Goal: Check status: Check status

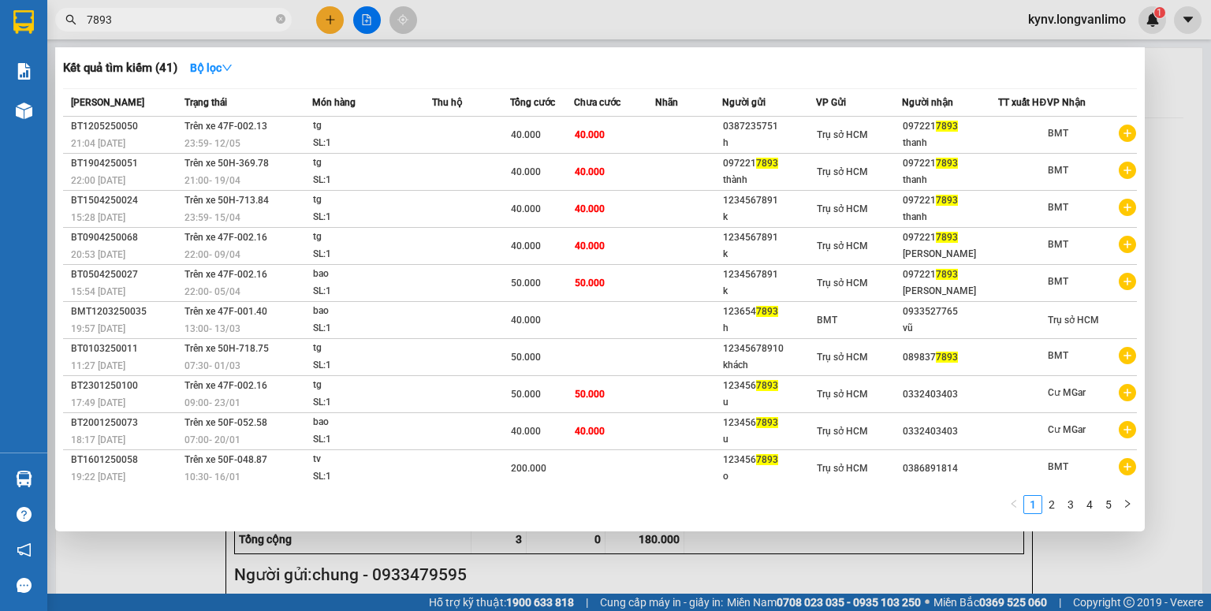
click at [218, 26] on input "7893" at bounding box center [180, 19] width 186 height 17
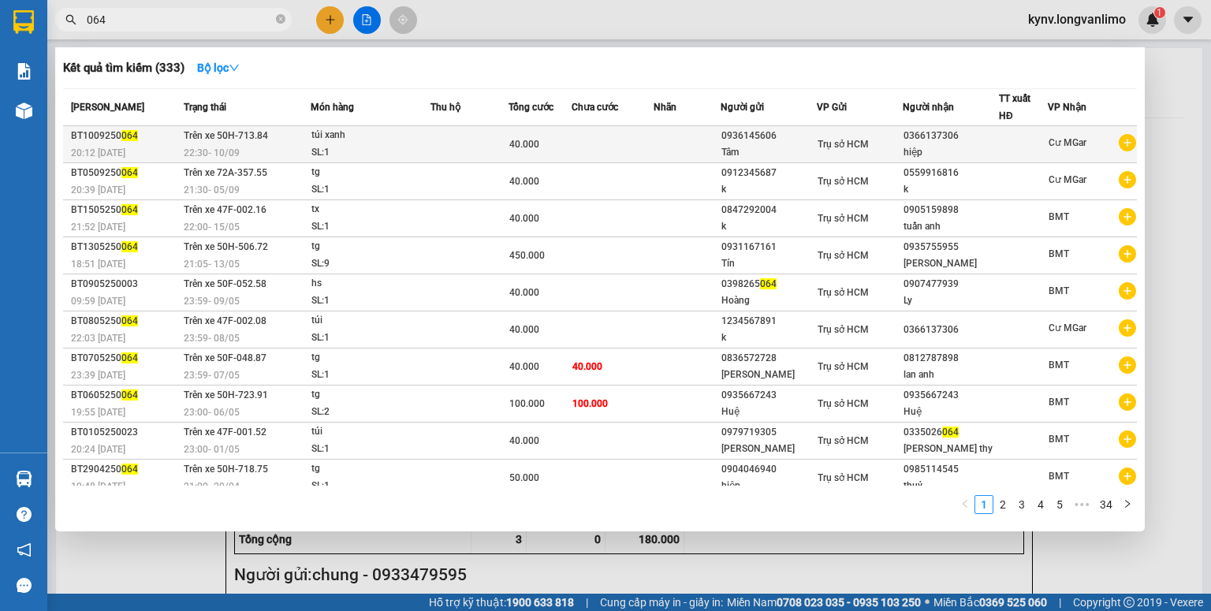
type input "064"
click at [768, 148] on div "Tâm" at bounding box center [769, 152] width 95 height 17
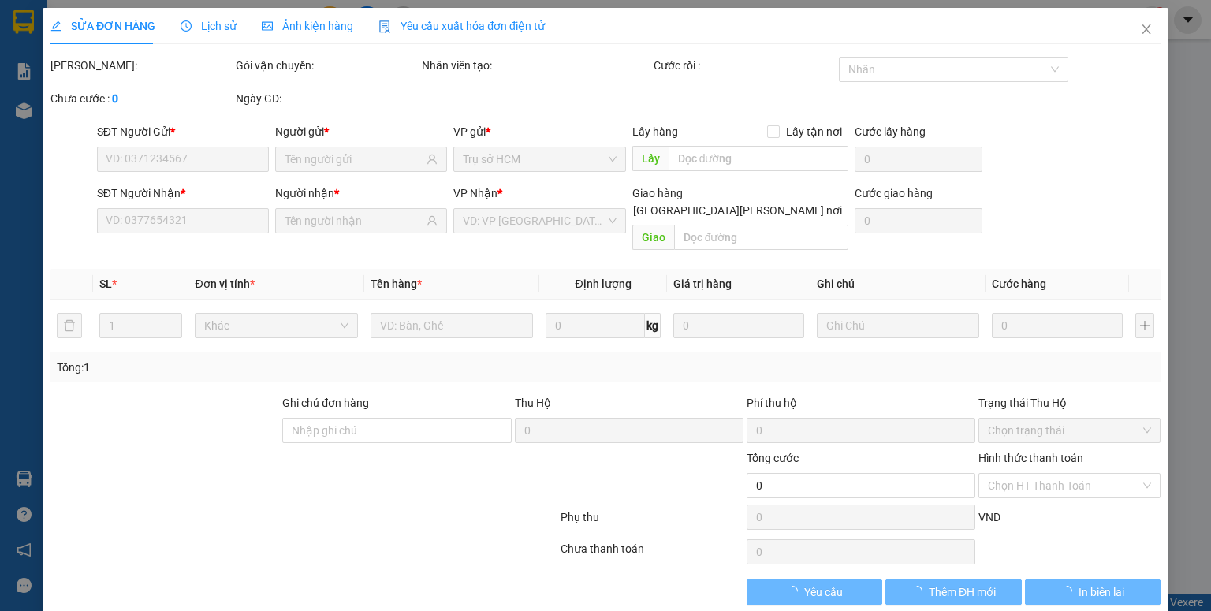
click at [318, 24] on span "Ảnh kiện hàng" at bounding box center [307, 26] width 91 height 13
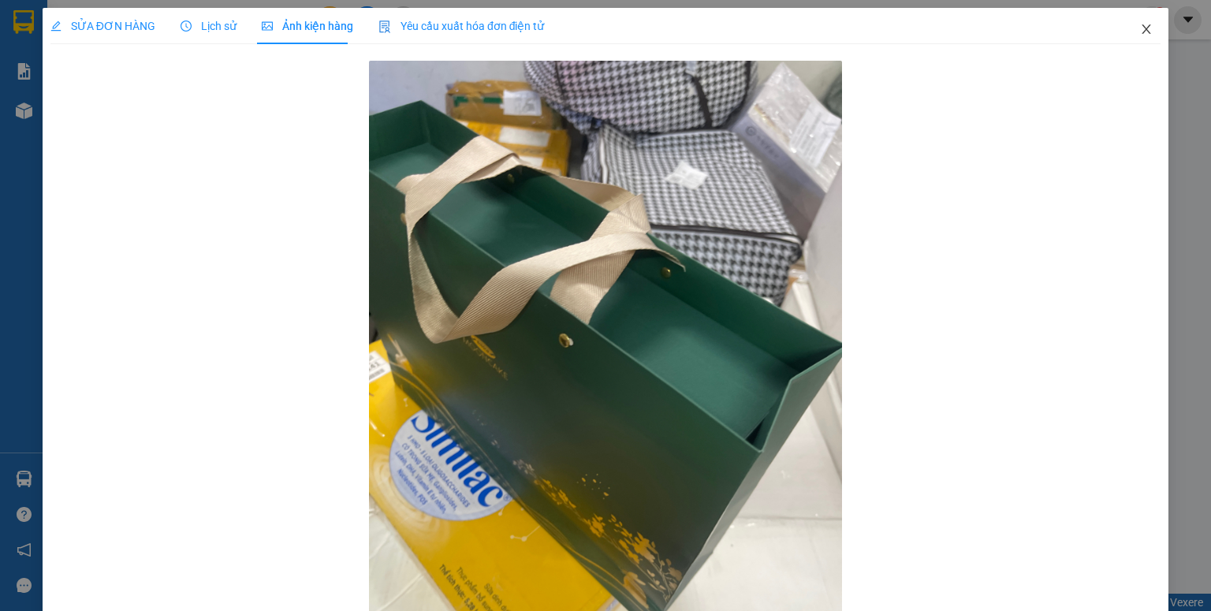
click at [1140, 28] on icon "close" at bounding box center [1146, 29] width 13 height 13
